Goal: Information Seeking & Learning: Learn about a topic

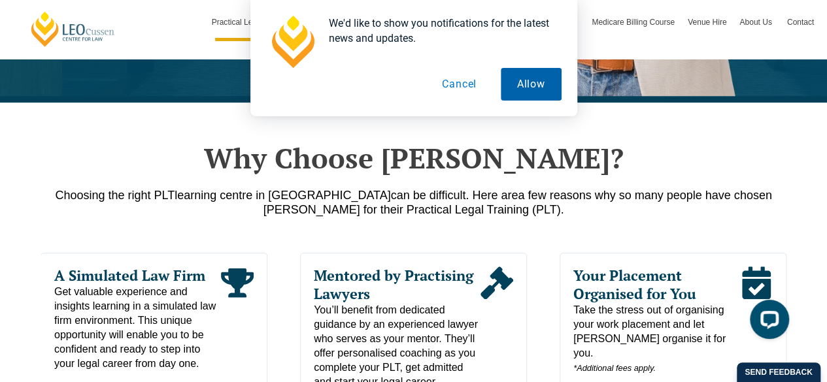
click at [546, 75] on button "Allow" at bounding box center [531, 84] width 61 height 33
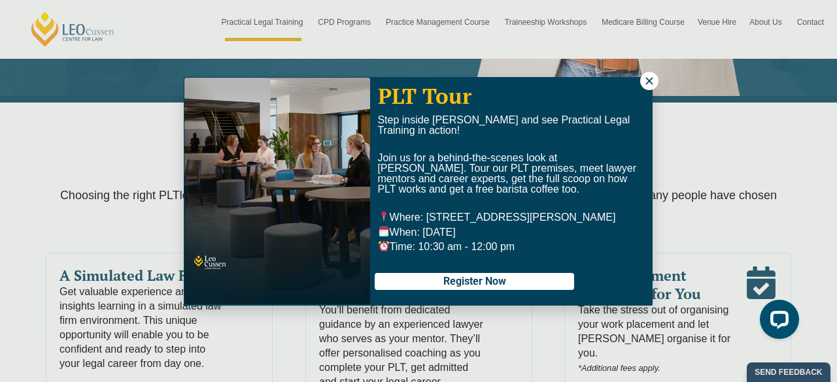
click at [648, 78] on icon at bounding box center [649, 81] width 12 height 12
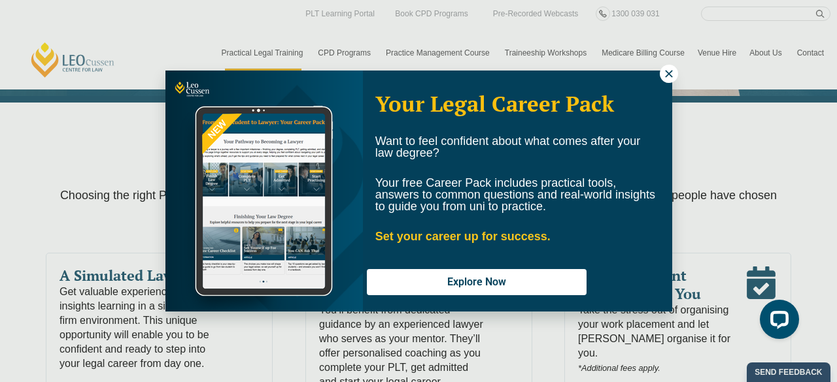
click at [663, 72] on icon at bounding box center [669, 74] width 12 height 12
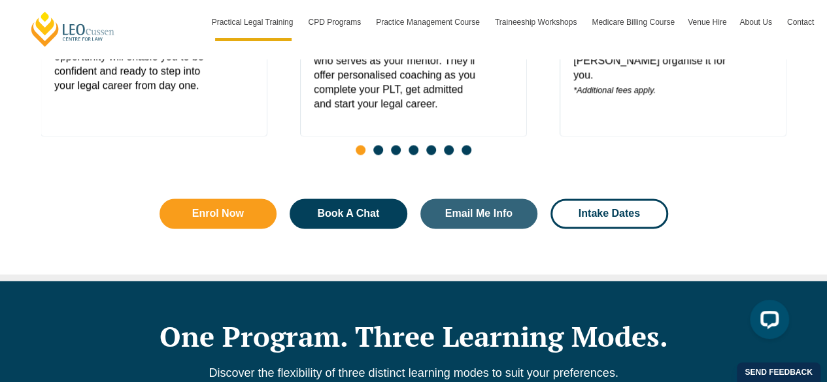
scroll to position [840, 0]
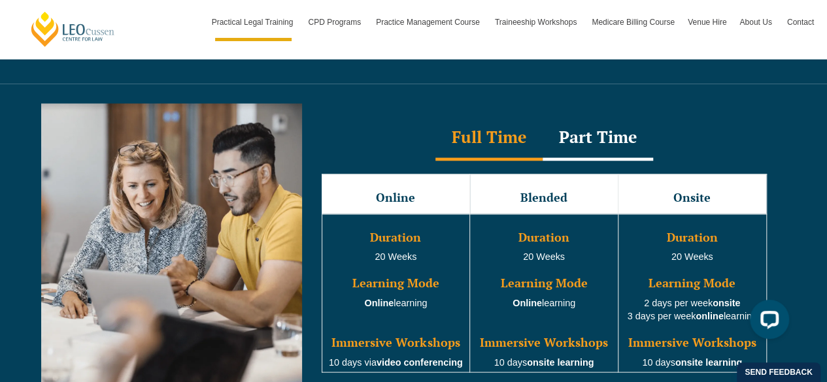
scroll to position [1176, 0]
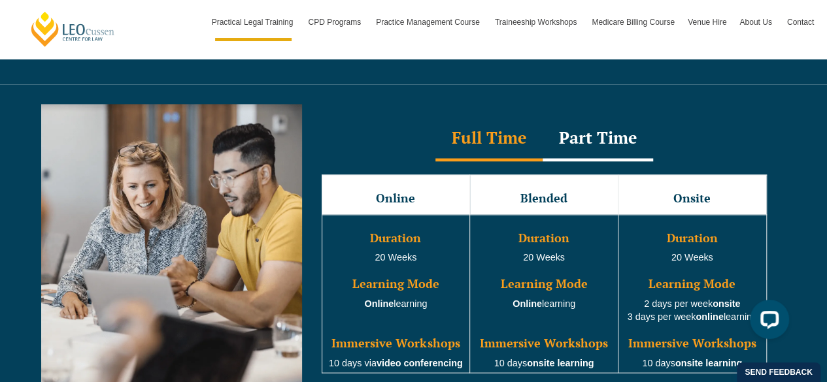
click at [588, 129] on div "Part Time" at bounding box center [597, 139] width 110 height 46
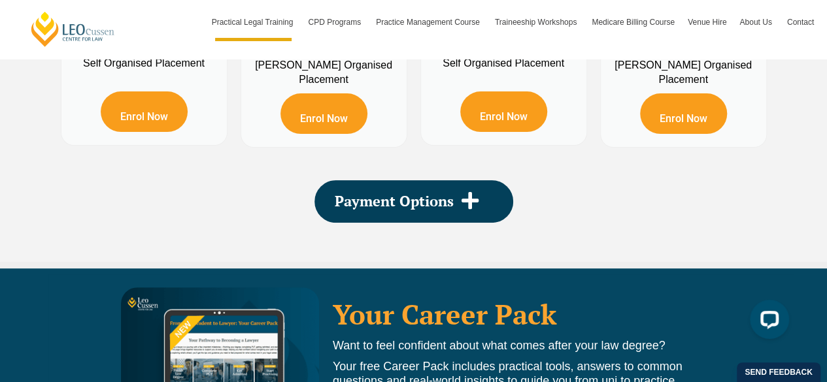
scroll to position [2599, 0]
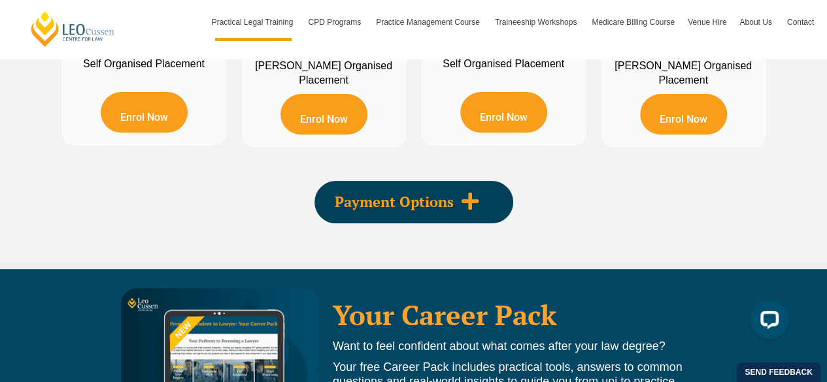
click at [390, 195] on span "Payment Options" at bounding box center [394, 202] width 119 height 14
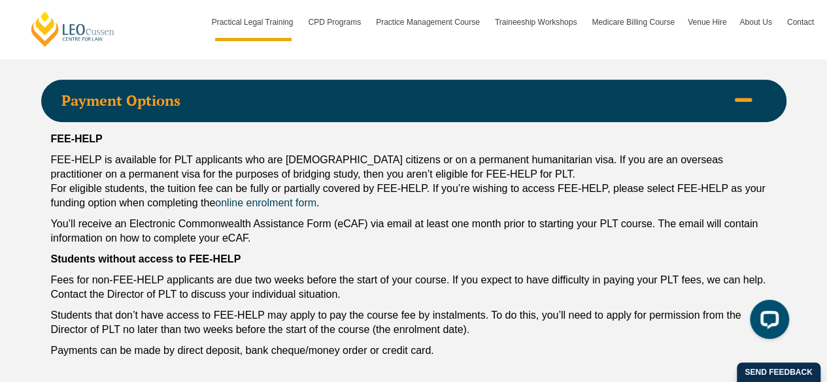
scroll to position [2697, 0]
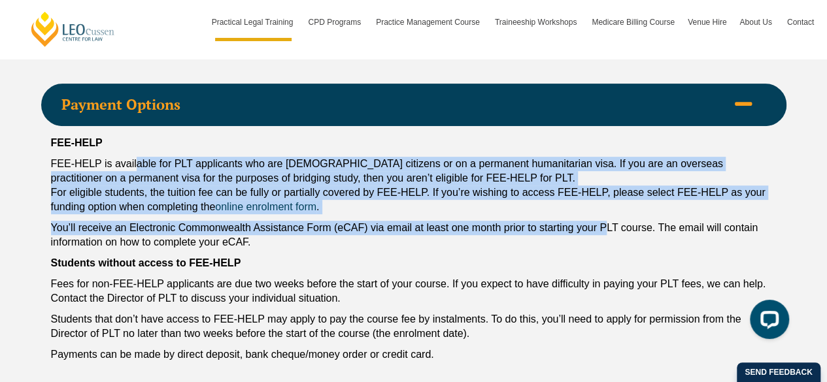
drag, startPoint x: 139, startPoint y: 144, endPoint x: 604, endPoint y: 200, distance: 468.6
click at [604, 200] on div "FEE-HELP FEE-HELP is available for PLT applicants who are Australian citizens o…" at bounding box center [413, 252] width 745 height 252
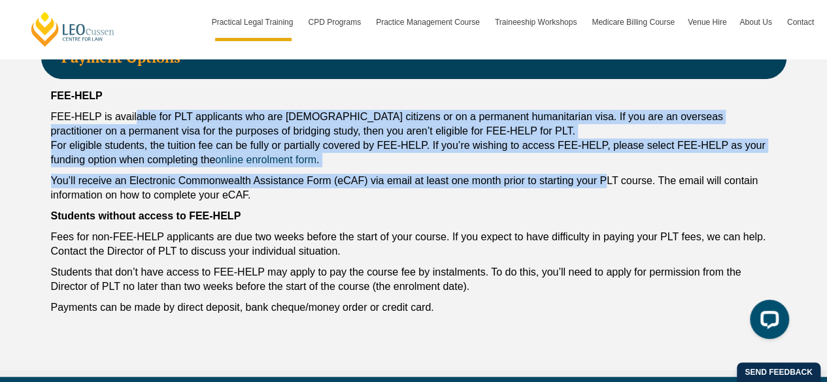
scroll to position [2745, 0]
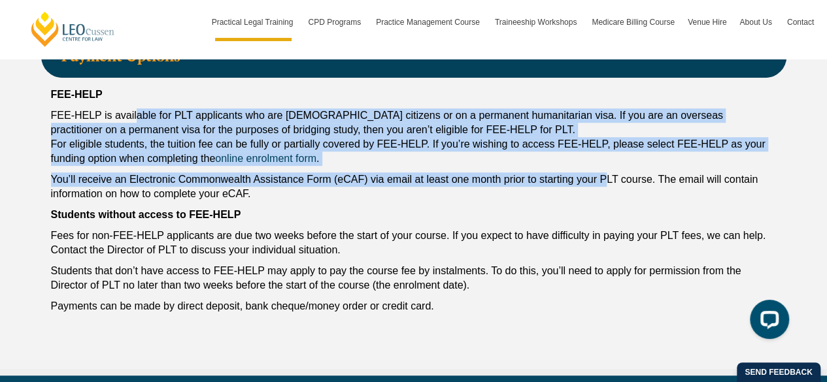
drag, startPoint x: 463, startPoint y: 212, endPoint x: 342, endPoint y: 225, distance: 121.0
click at [342, 229] on p "Fees for non-FEE-HELP applicants are due two weeks before the start of your cou…" at bounding box center [413, 243] width 725 height 29
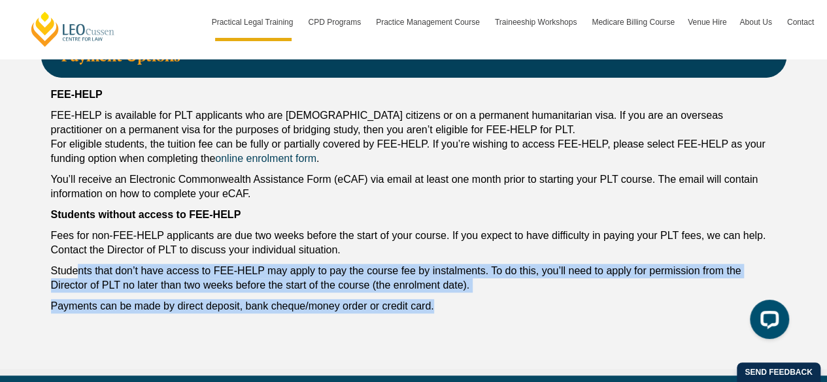
drag, startPoint x: 79, startPoint y: 248, endPoint x: 464, endPoint y: 284, distance: 386.6
click at [464, 284] on div "FEE-HELP FEE-HELP is available for PLT applicants who are Australian citizens o…" at bounding box center [413, 204] width 745 height 252
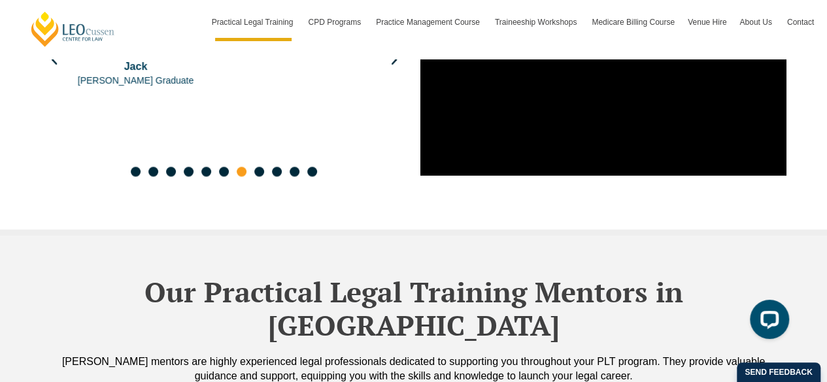
scroll to position [3522, 0]
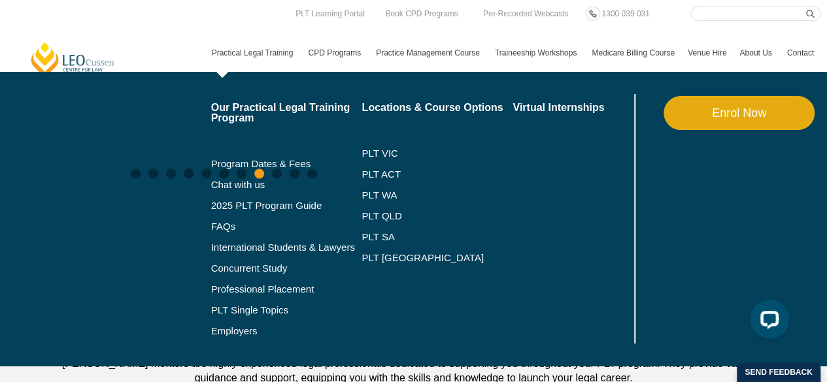
click at [252, 59] on link "Practical Legal Training" at bounding box center [253, 53] width 97 height 38
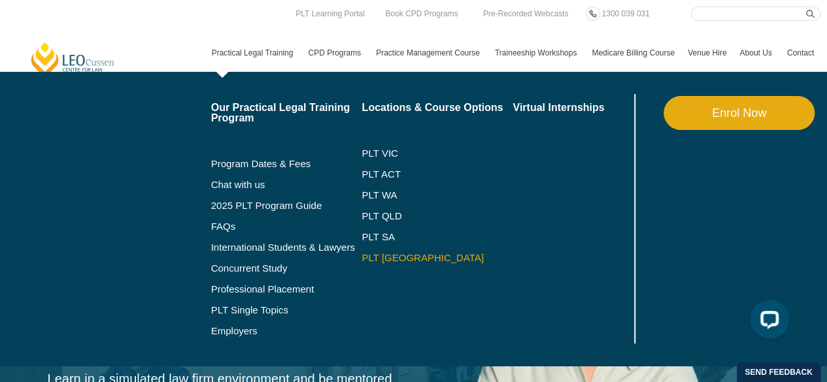
click at [393, 257] on link "PLT [GEOGRAPHIC_DATA]" at bounding box center [436, 258] width 151 height 10
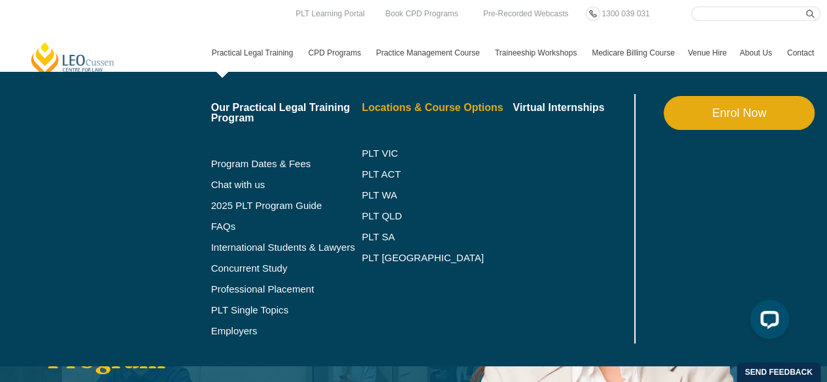
click at [444, 107] on link "Locations & Course Options" at bounding box center [436, 108] width 151 height 10
